Goal: Book appointment/travel/reservation

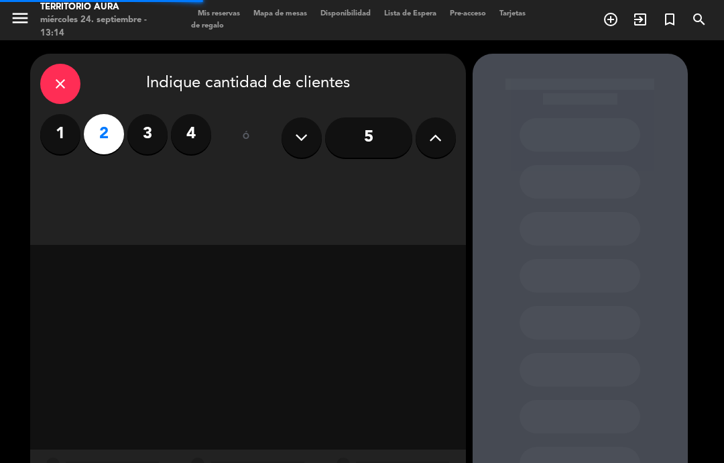
select select "es"
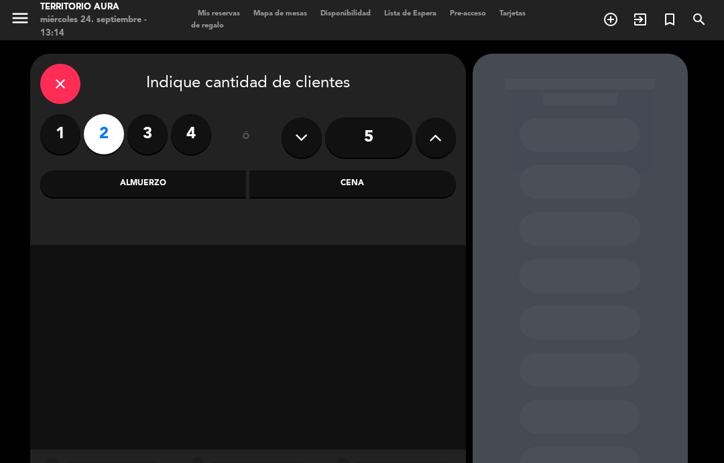
click at [162, 182] on div "Almuerzo" at bounding box center [143, 183] width 206 height 27
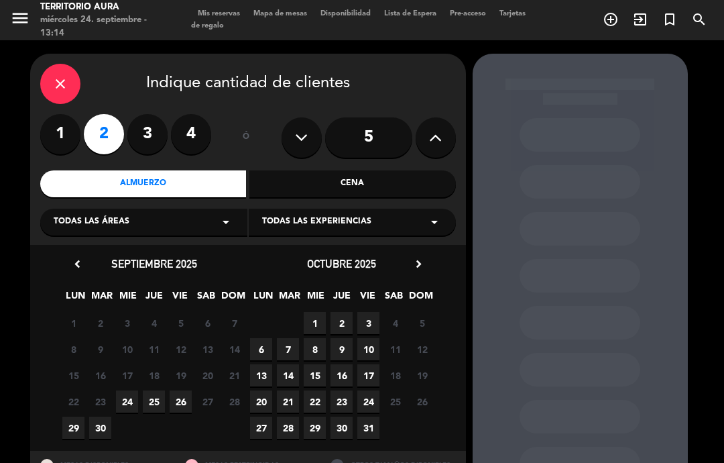
click at [124, 400] on span "24" at bounding box center [127, 401] width 22 height 22
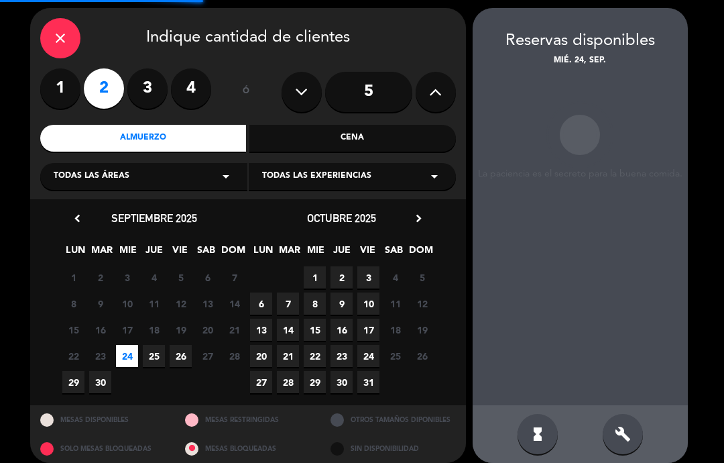
scroll to position [54, 0]
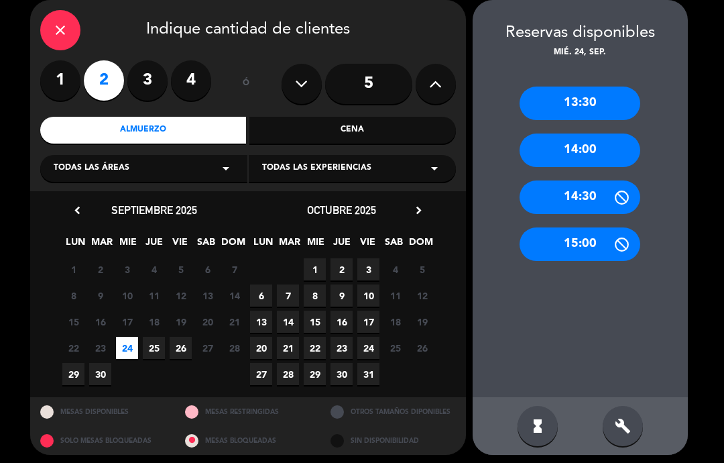
click at [609, 92] on div "13:30" at bounding box center [580, 103] width 121 height 34
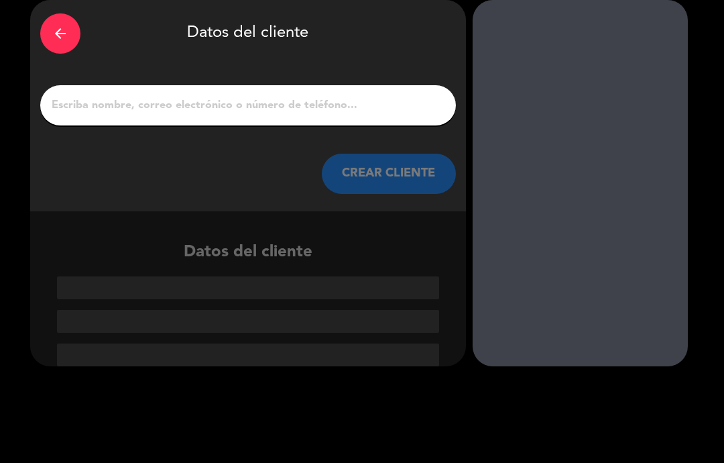
scroll to position [4, 0]
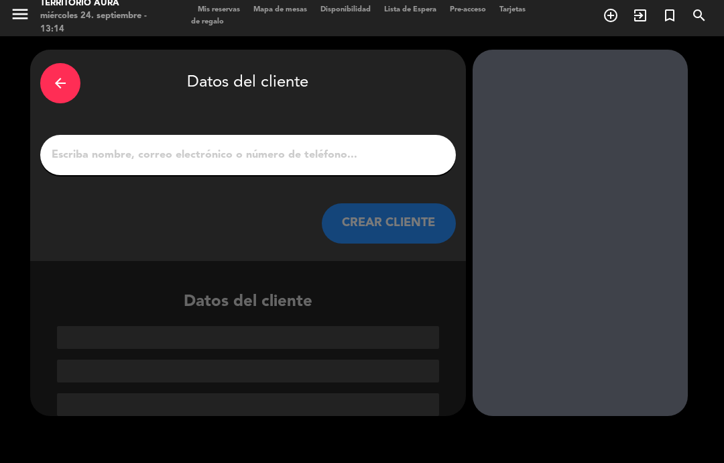
click at [286, 153] on input "1" at bounding box center [248, 154] width 396 height 19
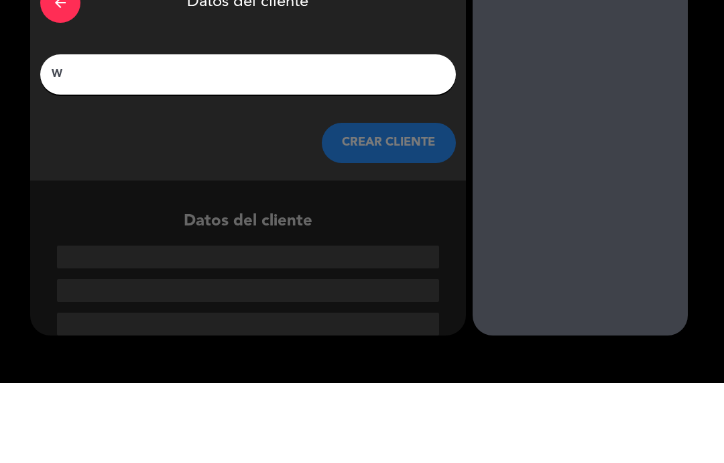
scroll to position [0, 0]
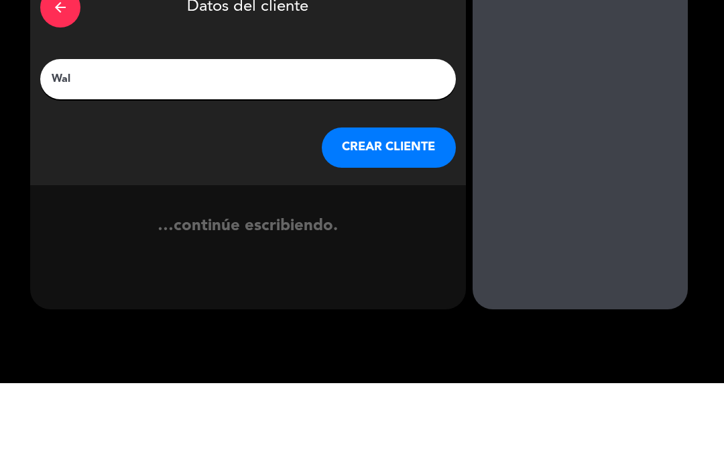
type input "Walk"
click at [400, 207] on button "CREAR CLIENTE" at bounding box center [389, 227] width 134 height 40
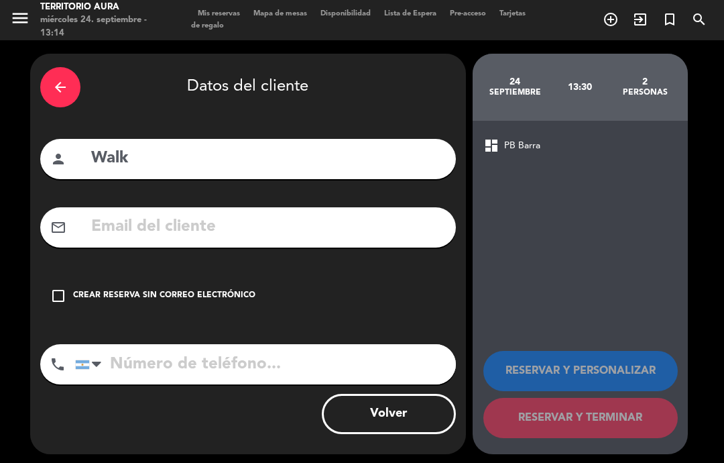
click at [58, 290] on icon "check_box_outline_blank" at bounding box center [58, 296] width 16 height 16
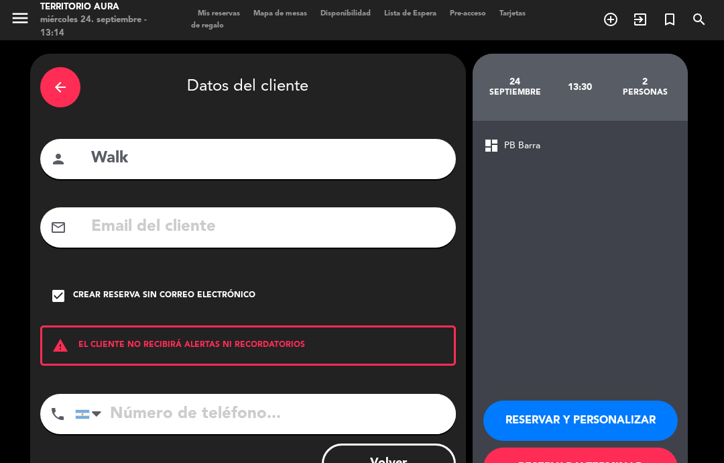
click at [544, 459] on button "RESERVAR Y TERMINAR" at bounding box center [580, 467] width 194 height 40
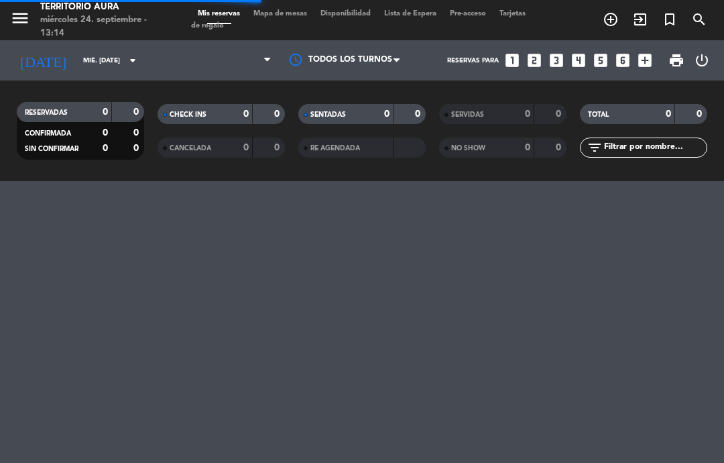
select select "lunch"
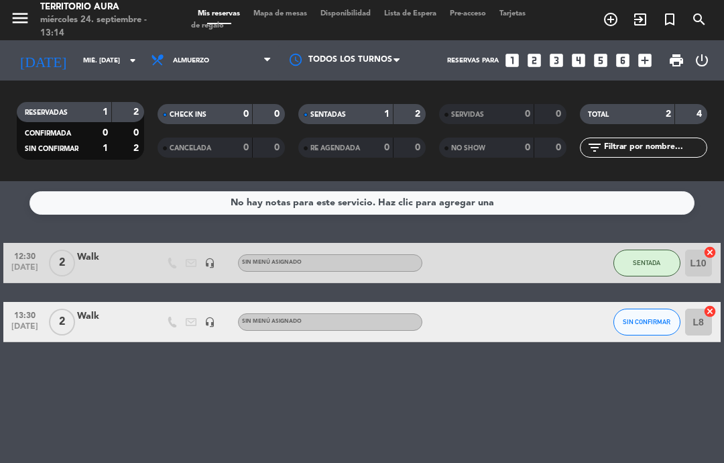
click at [82, 311] on div "Walk" at bounding box center [110, 315] width 67 height 15
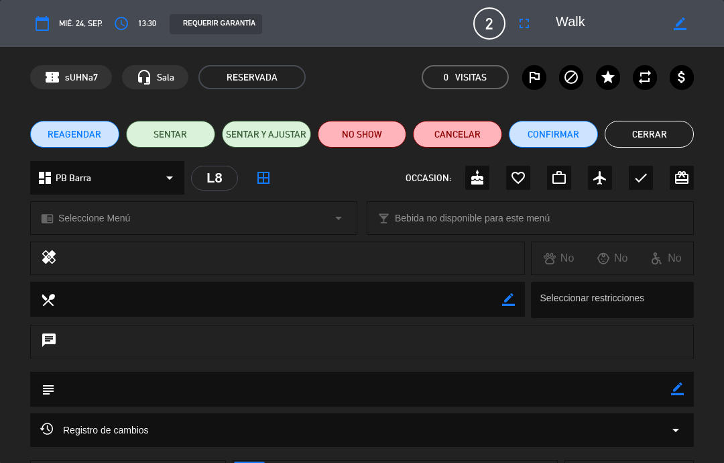
click at [180, 126] on button "SENTAR" at bounding box center [170, 134] width 89 height 27
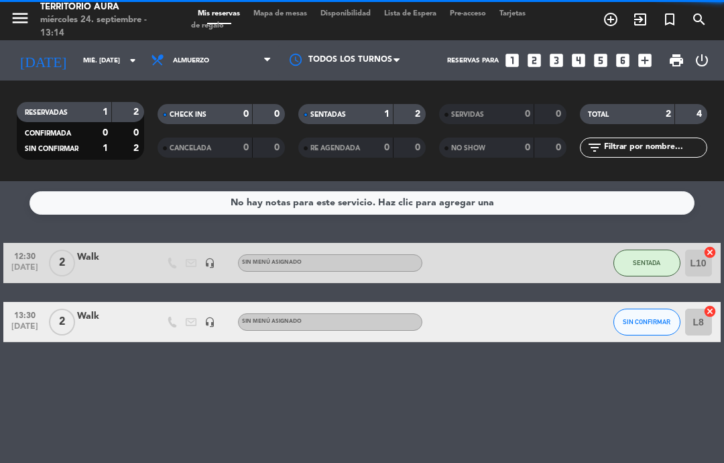
select select "lunch"
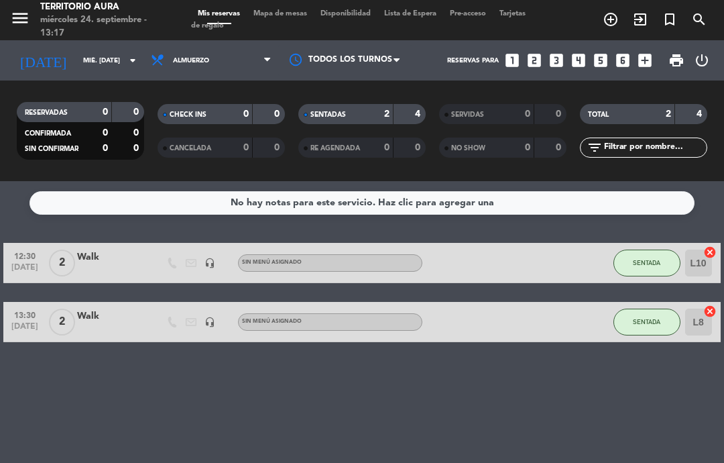
click at [426, 11] on span "Lista de Espera" at bounding box center [410, 13] width 66 height 7
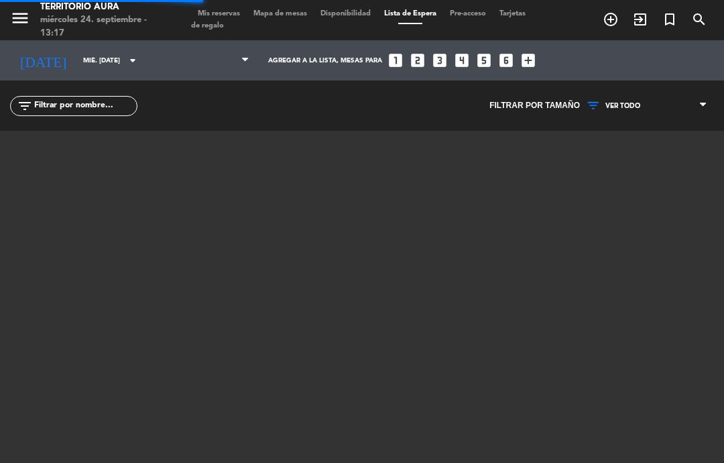
select select "lunch"
click at [520, 52] on icon "add_box" at bounding box center [528, 60] width 17 height 17
click at [520, 53] on icon "add_box" at bounding box center [528, 60] width 17 height 17
click at [520, 54] on icon "add_box" at bounding box center [528, 60] width 17 height 17
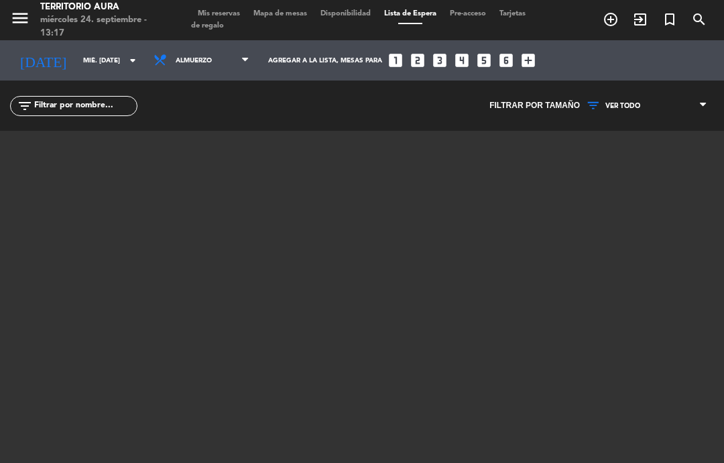
click at [520, 60] on icon "add_box" at bounding box center [528, 60] width 17 height 17
click at [520, 58] on icon "add_box" at bounding box center [528, 60] width 17 height 17
click at [520, 56] on icon "add_box" at bounding box center [528, 60] width 17 height 17
click at [520, 59] on icon "add_box" at bounding box center [528, 60] width 17 height 17
click at [497, 62] on icon "looks_6" at bounding box center [505, 60] width 17 height 17
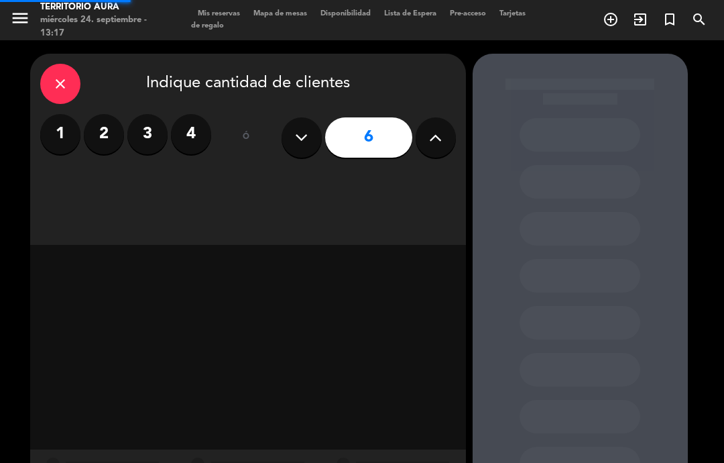
click at [489, 51] on div "close Indique cantidad de clientes 1 2 3 4 ó 6" at bounding box center [362, 323] width 724 height 567
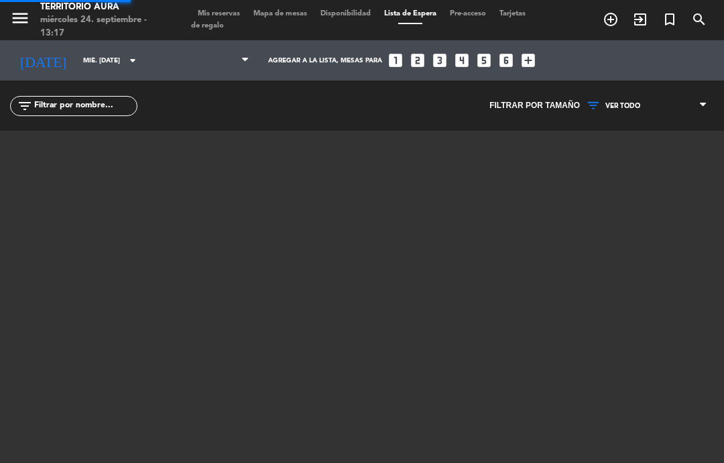
select select "lunch"
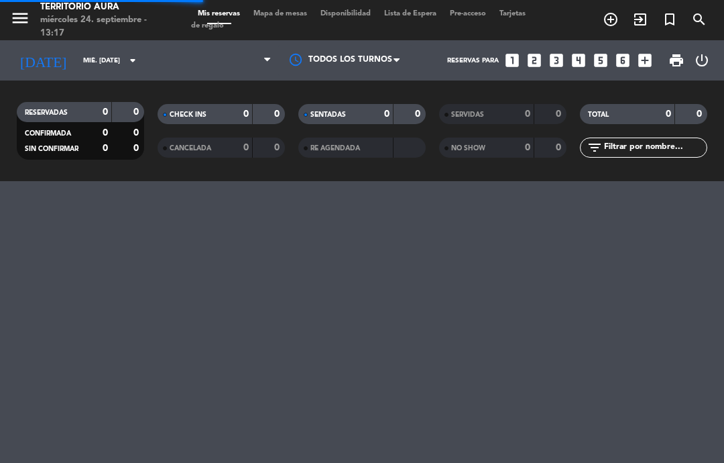
select select "lunch"
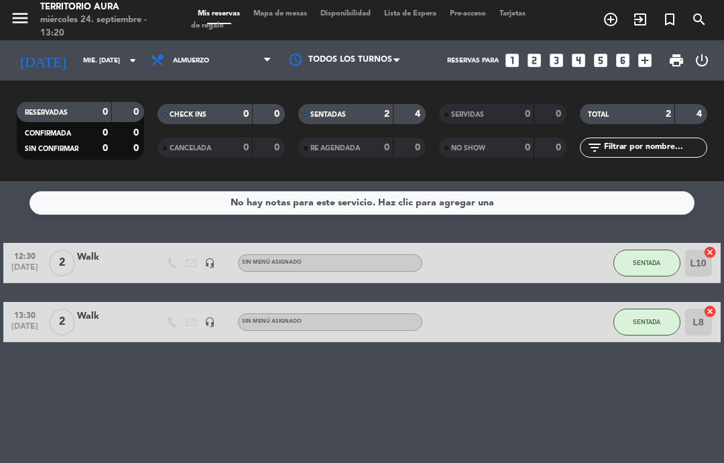
scroll to position [54, 0]
click at [103, 406] on div "No hay notas para este servicio. Haz clic para agregar una 12:30 [DATE] 2 Walk …" at bounding box center [362, 322] width 724 height 282
click at [195, 181] on div "No hay notas para este servicio. Haz clic para agregar una 12:30 [DATE] 2 Walk …" at bounding box center [362, 322] width 724 height 282
click at [244, 46] on select "Todos los servicios Almuerzo Cena" at bounding box center [211, 60] width 134 height 29
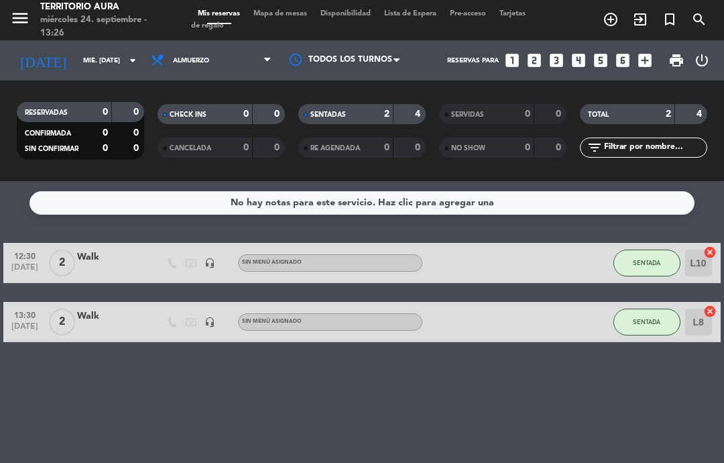
select select "dinner"
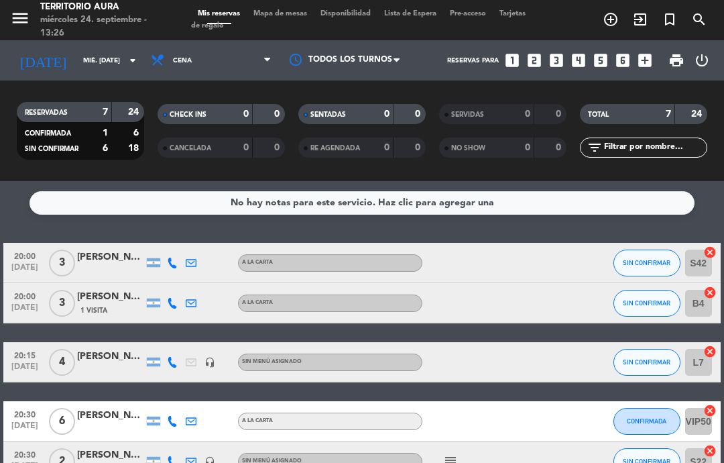
scroll to position [0, 0]
select select "dinner"
